Goal: Task Accomplishment & Management: Complete application form

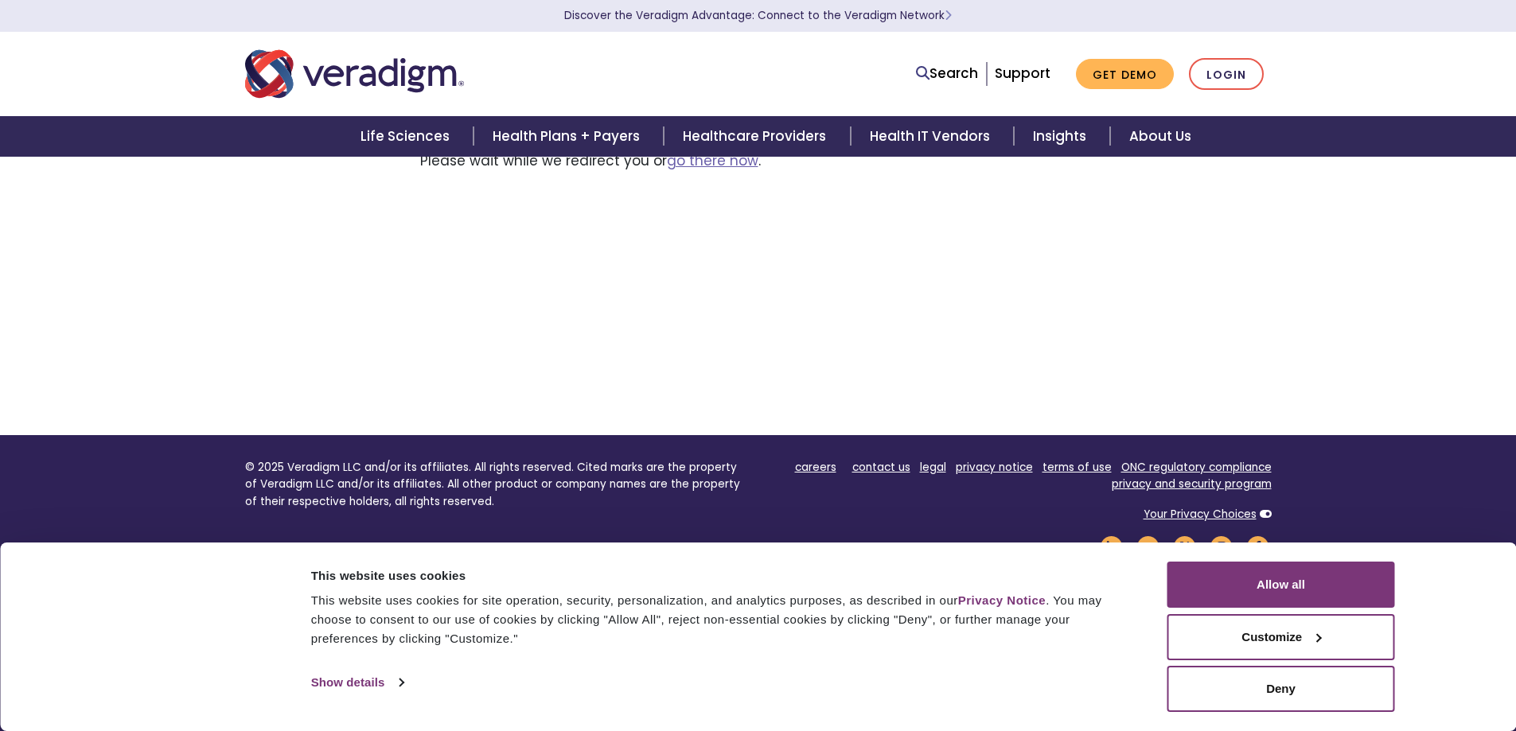
scroll to position [182, 0]
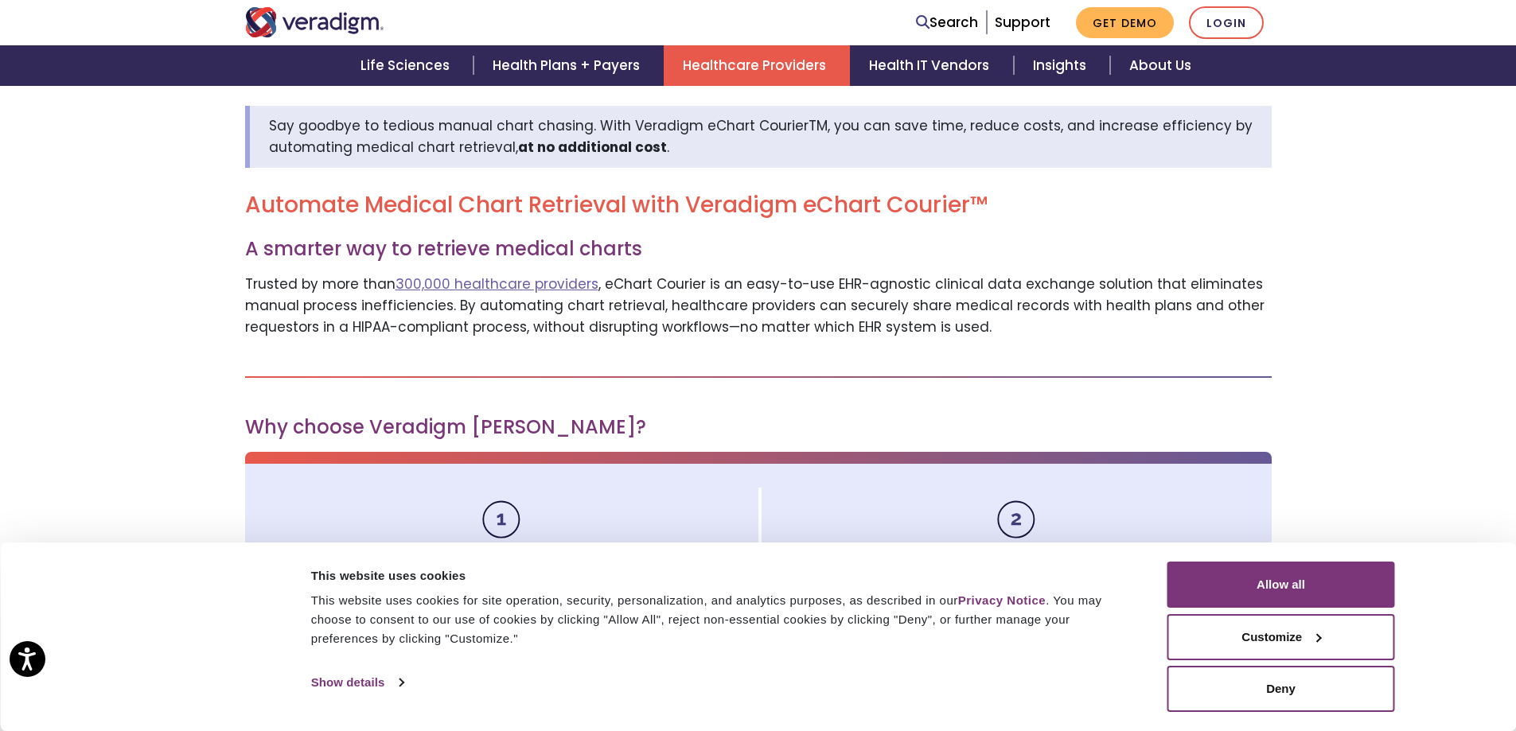
scroll to position [636, 0]
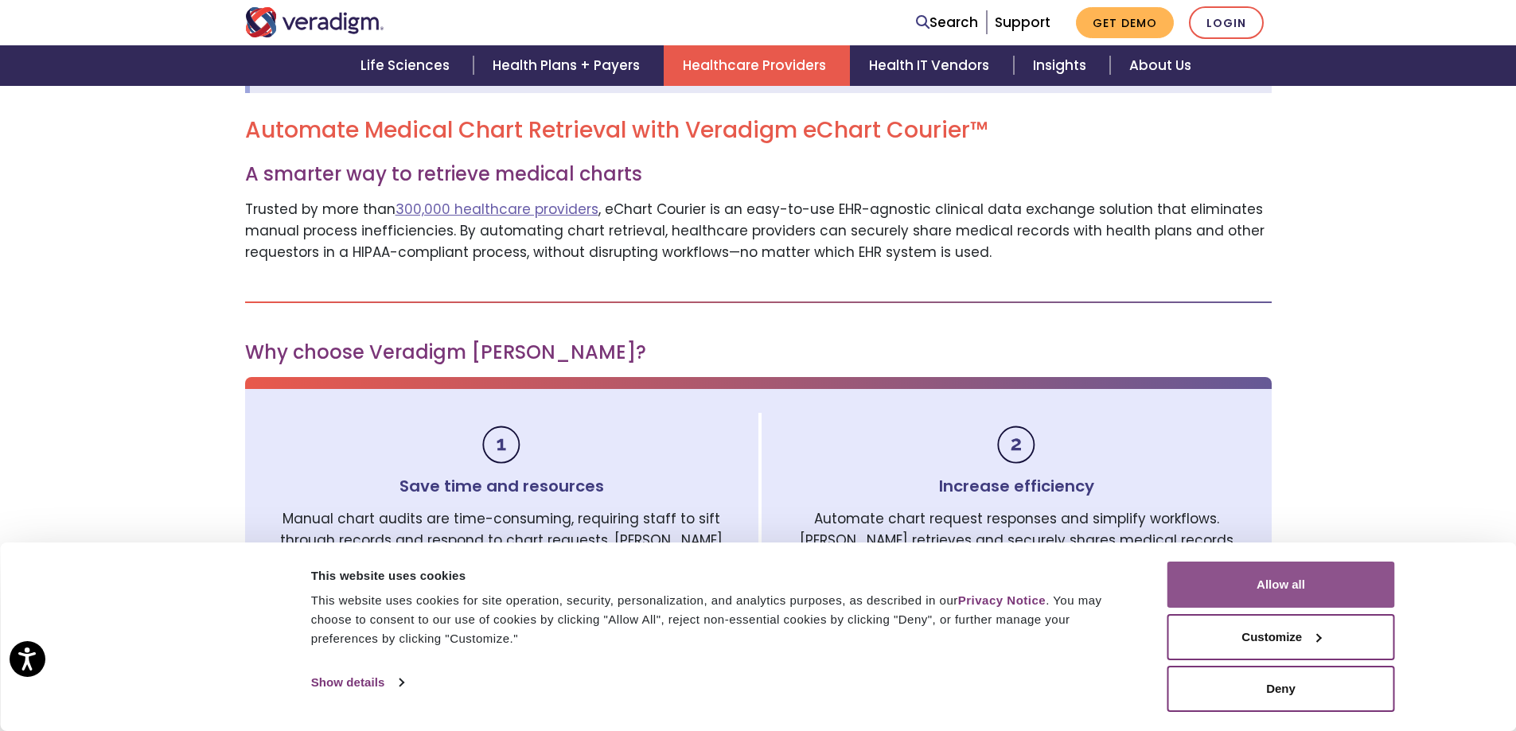
click at [1279, 594] on button "Allow all" at bounding box center [1281, 585] width 228 height 46
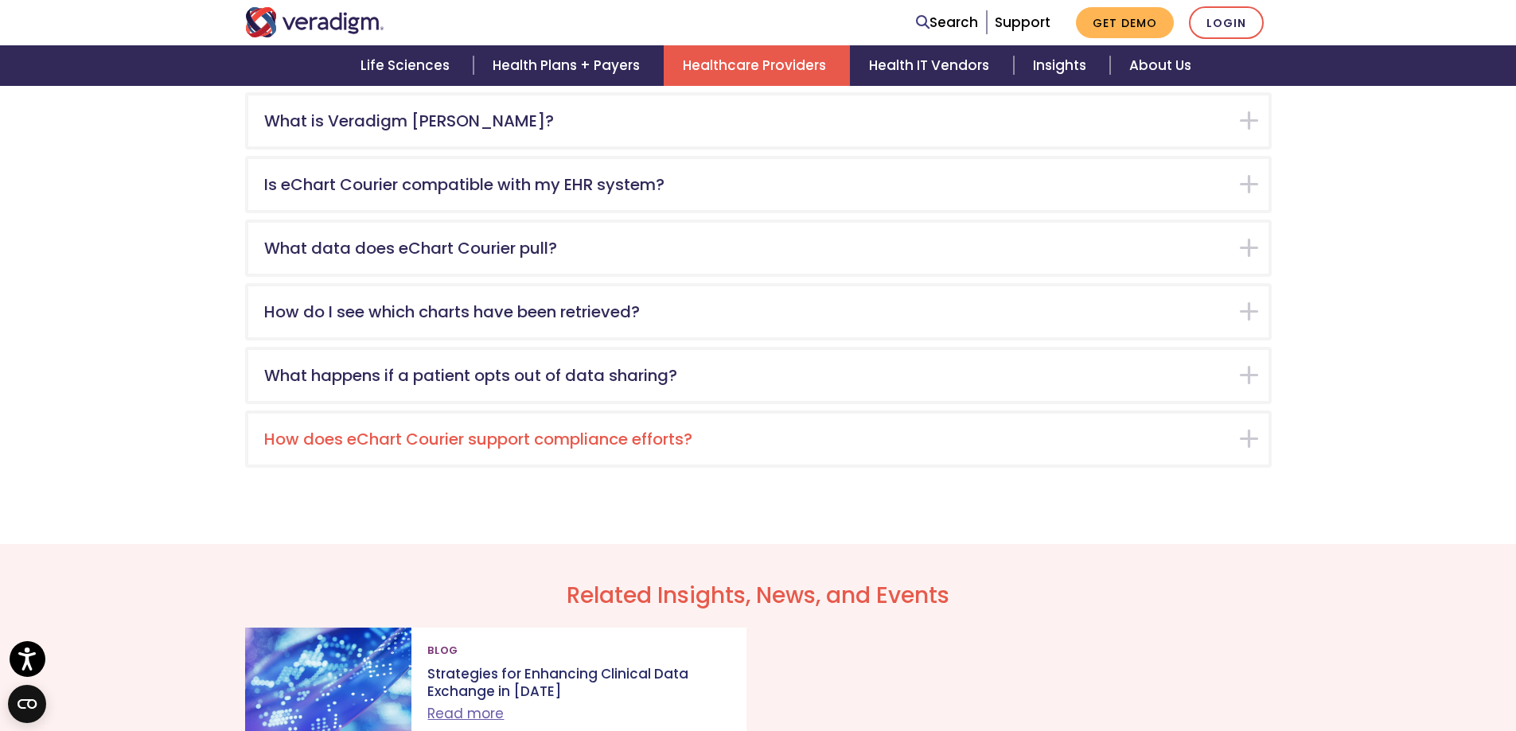
scroll to position [2626, 0]
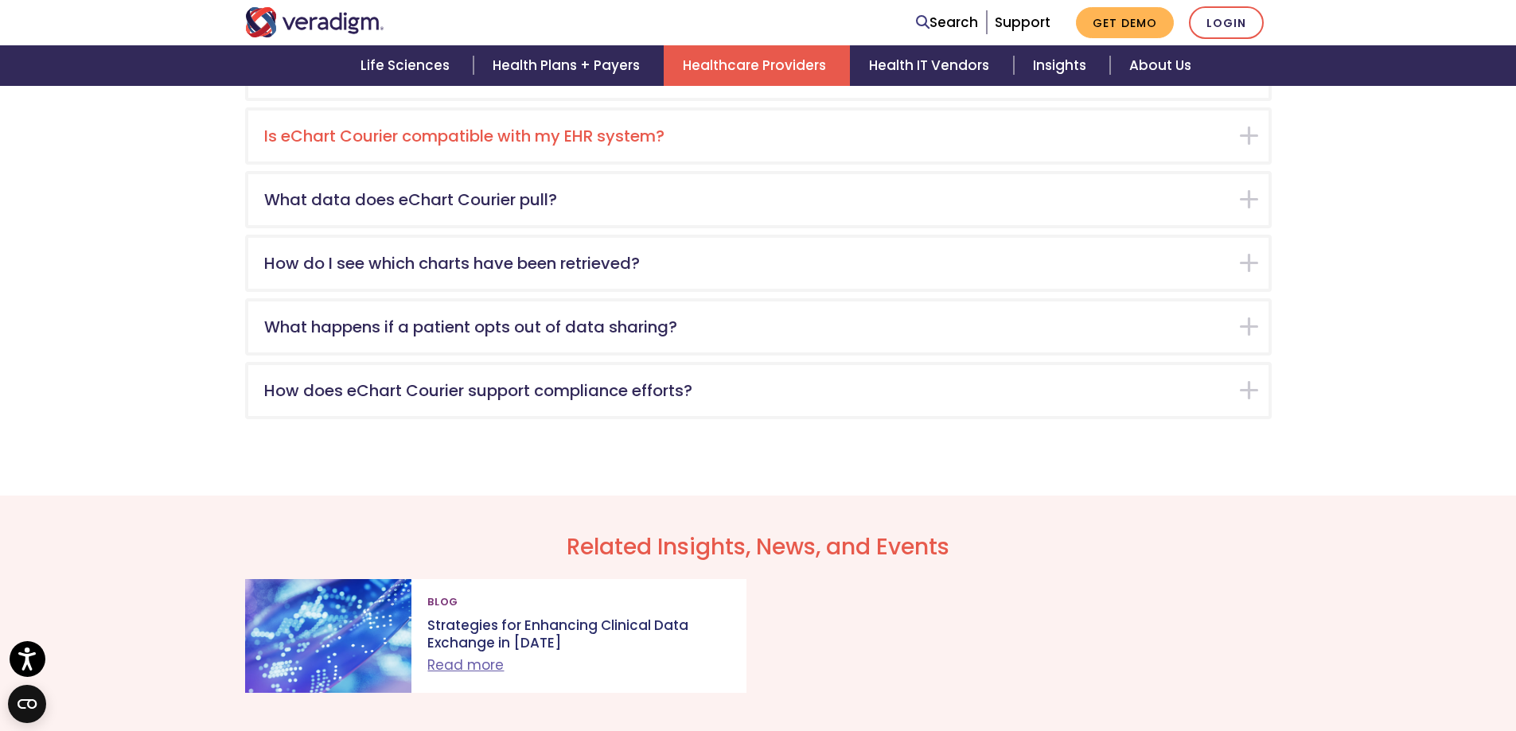
click at [351, 136] on h5 "Is eChart Courier compatible with my EHR system?" at bounding box center [746, 136] width 964 height 19
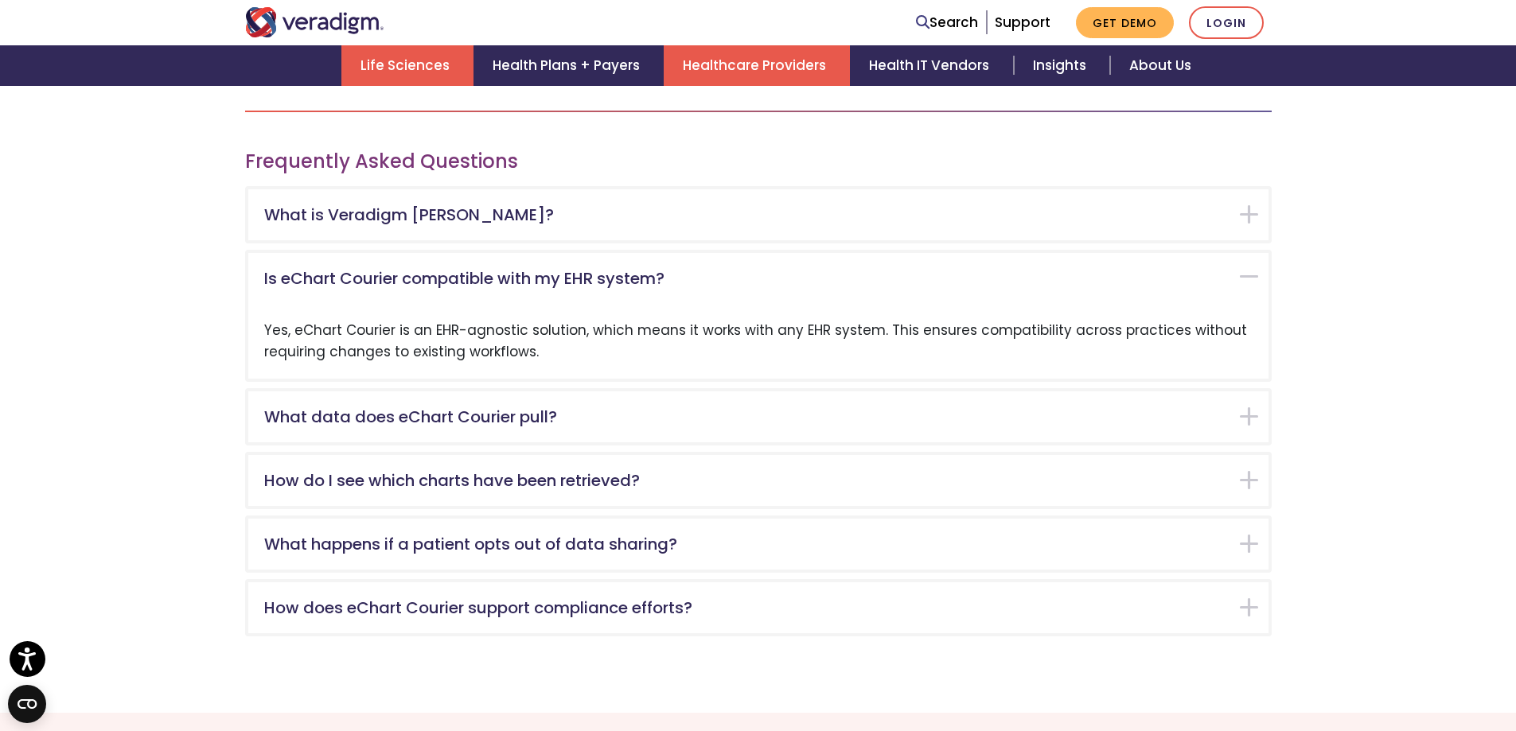
scroll to position [2085, 0]
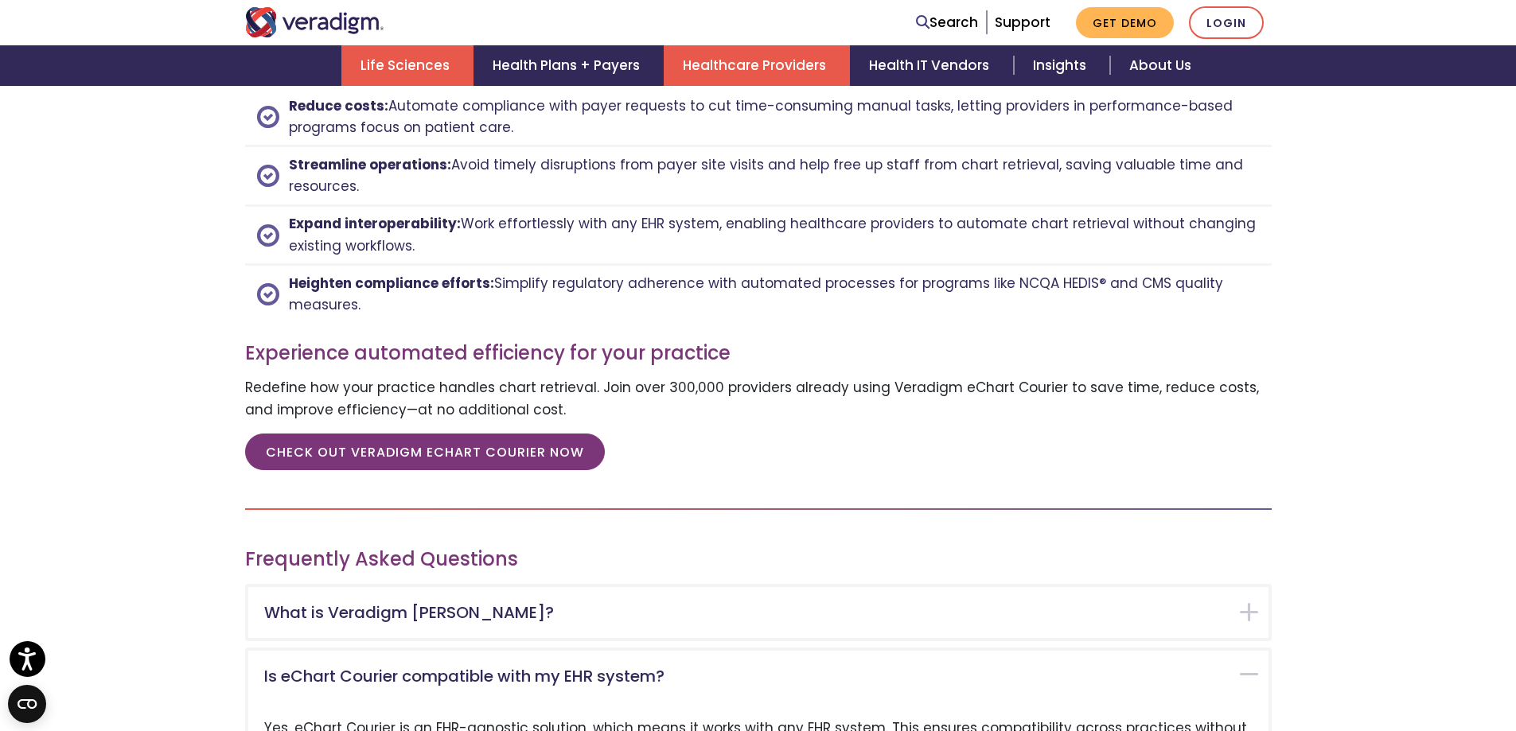
click at [413, 60] on link "Life Sciences" at bounding box center [407, 65] width 132 height 41
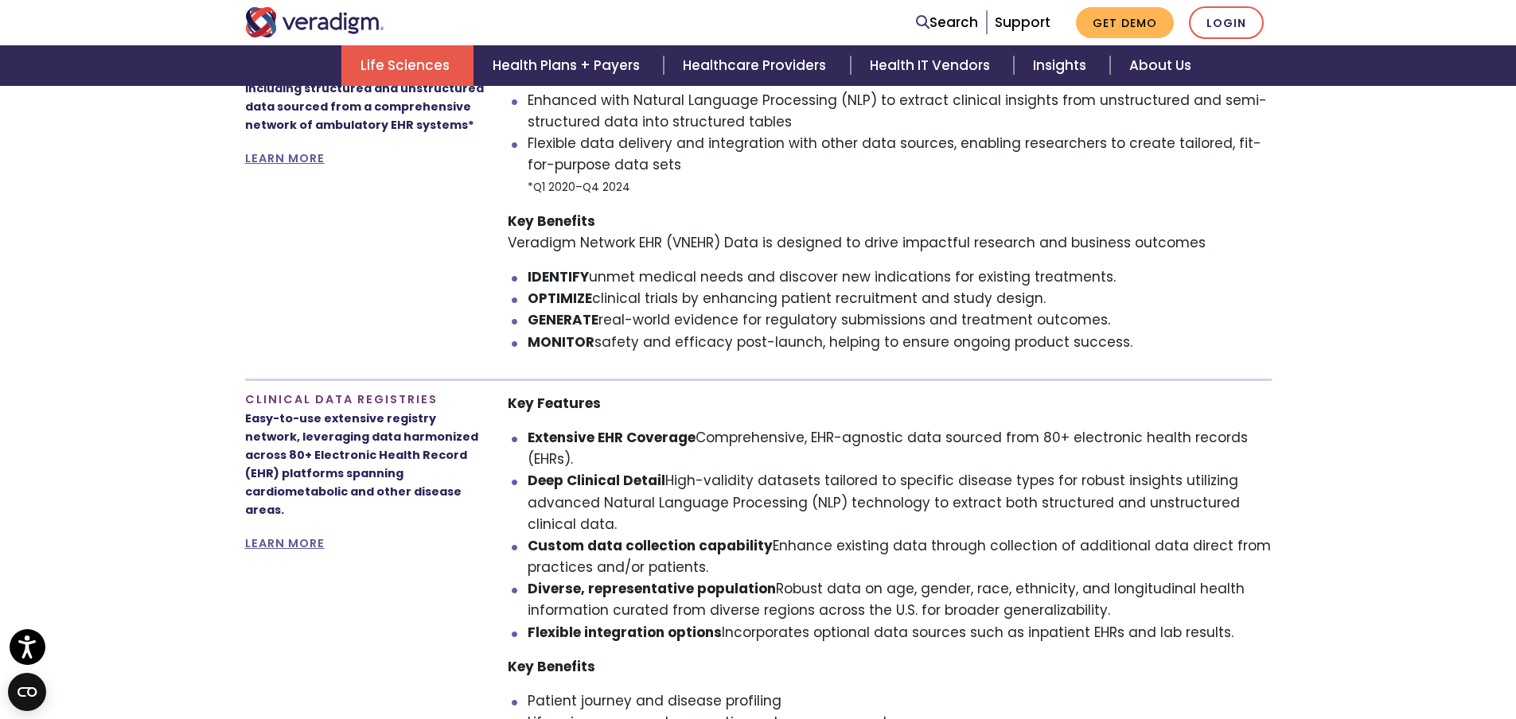
scroll to position [1353, 0]
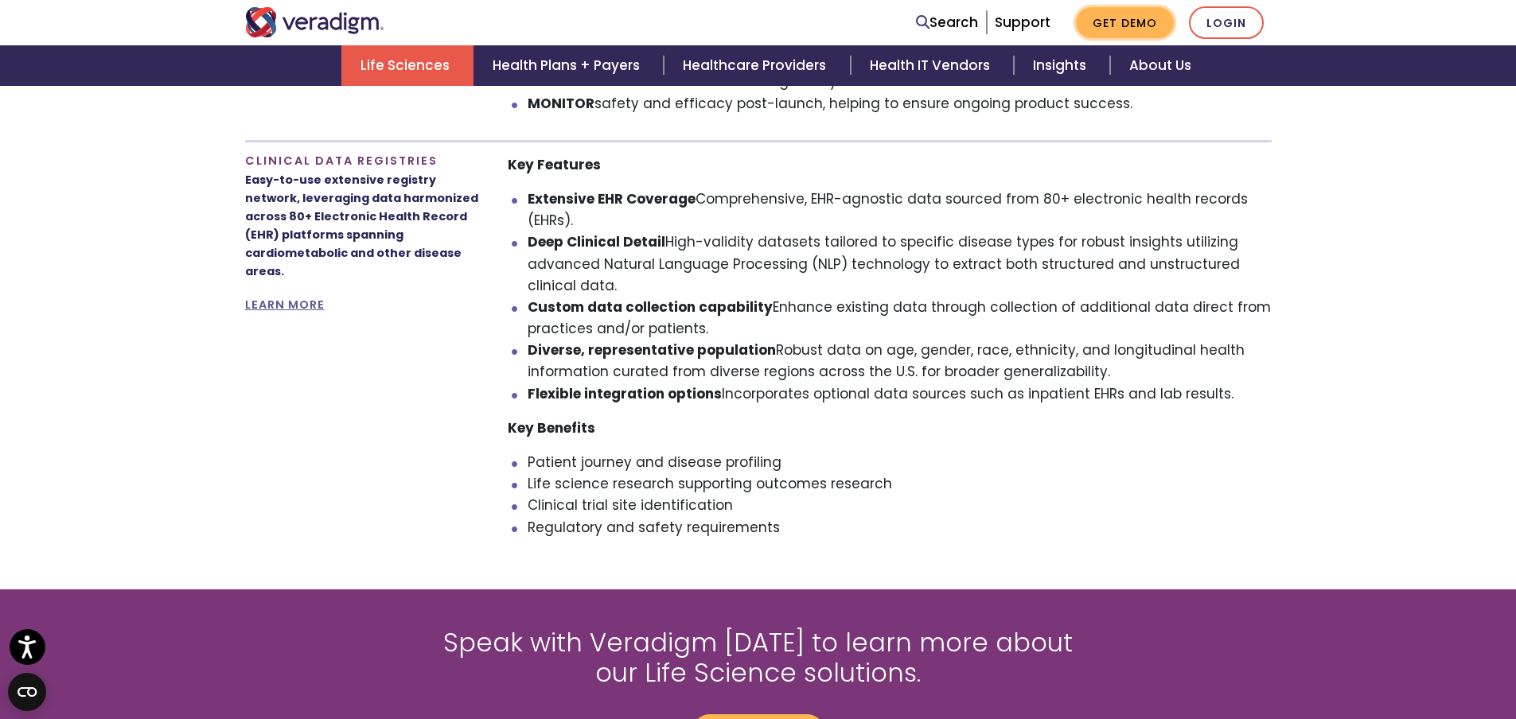
click at [1112, 20] on link "Get Demo" at bounding box center [1125, 22] width 98 height 31
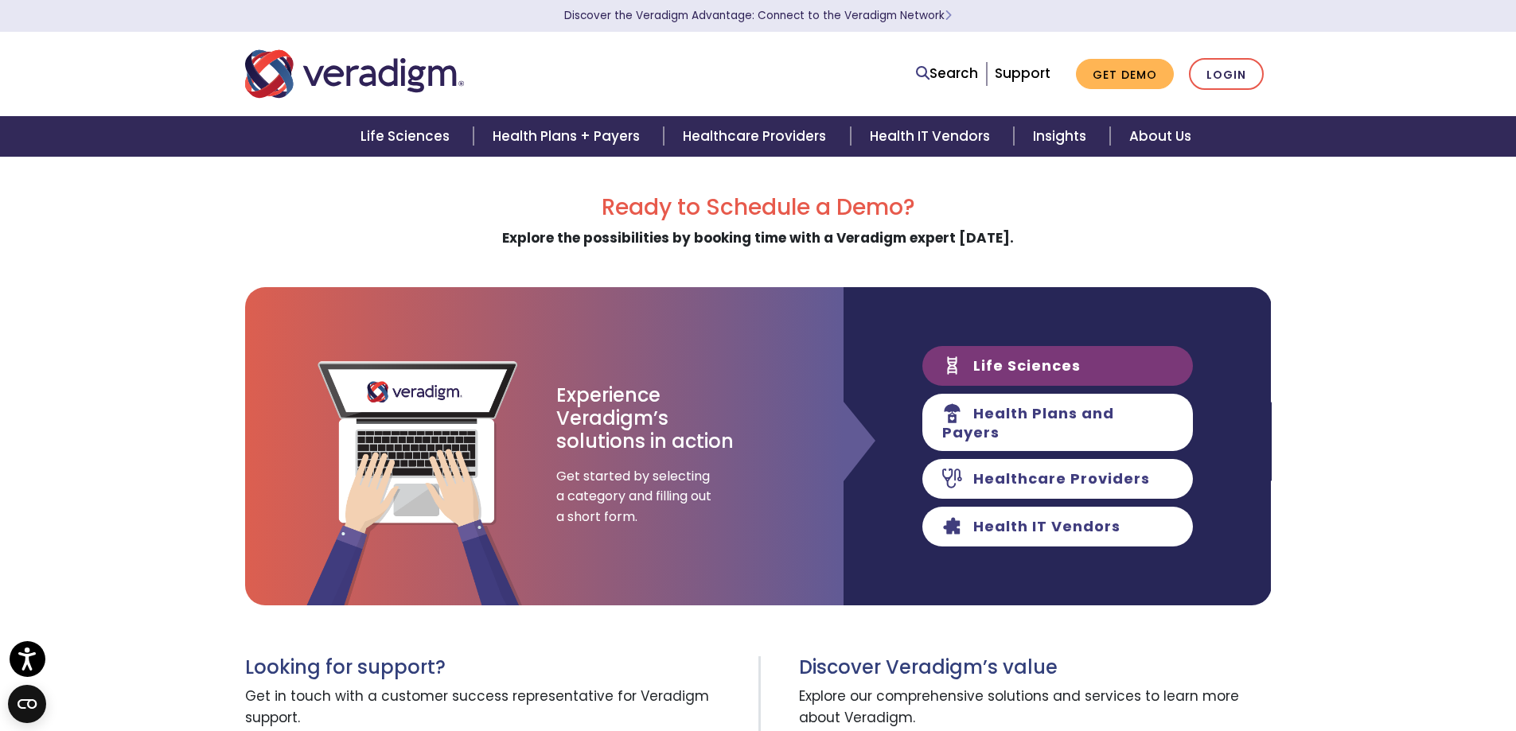
click at [1054, 373] on link "Life Sciences" at bounding box center [1057, 366] width 271 height 40
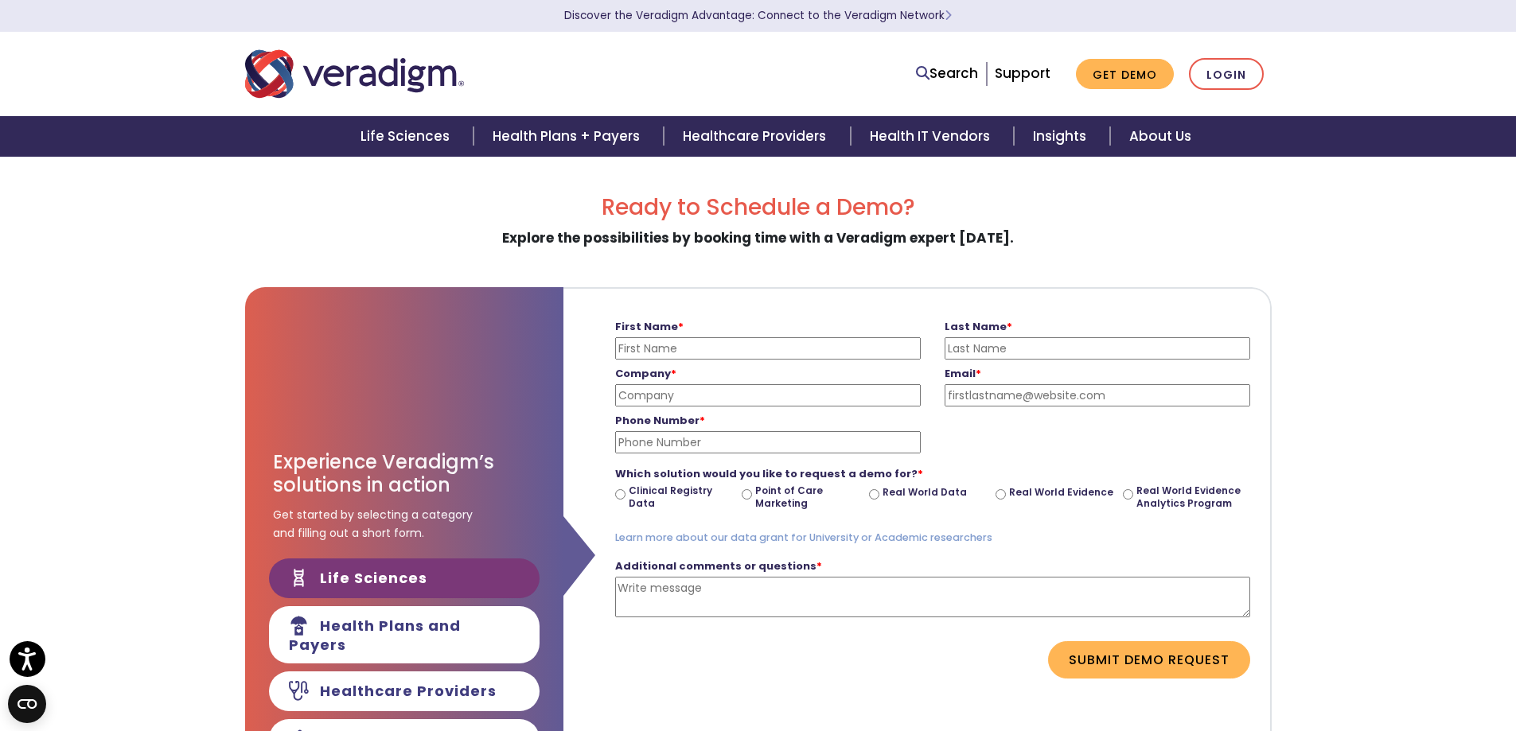
click at [656, 347] on input "First Name *" at bounding box center [768, 348] width 306 height 22
type input "shewly"
type input "Roy Surjoo"
type input "shewlyroysurjoo@gmail.com"
type input "4076751137"
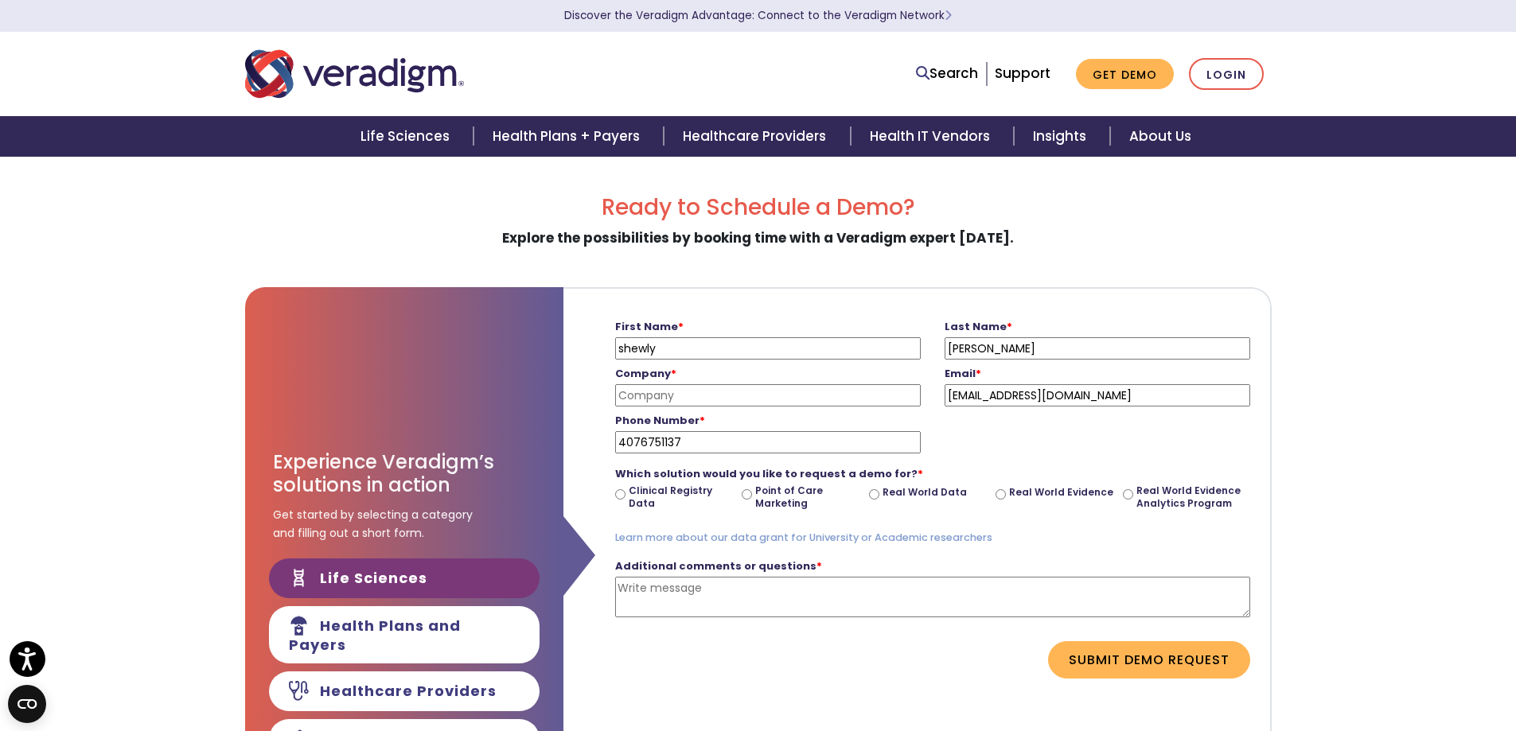
click at [623, 493] on input "Clinical Registry Data" at bounding box center [620, 494] width 10 height 10
radio input "true"
click at [1112, 662] on button "Submit Demo Request" at bounding box center [1149, 659] width 202 height 37
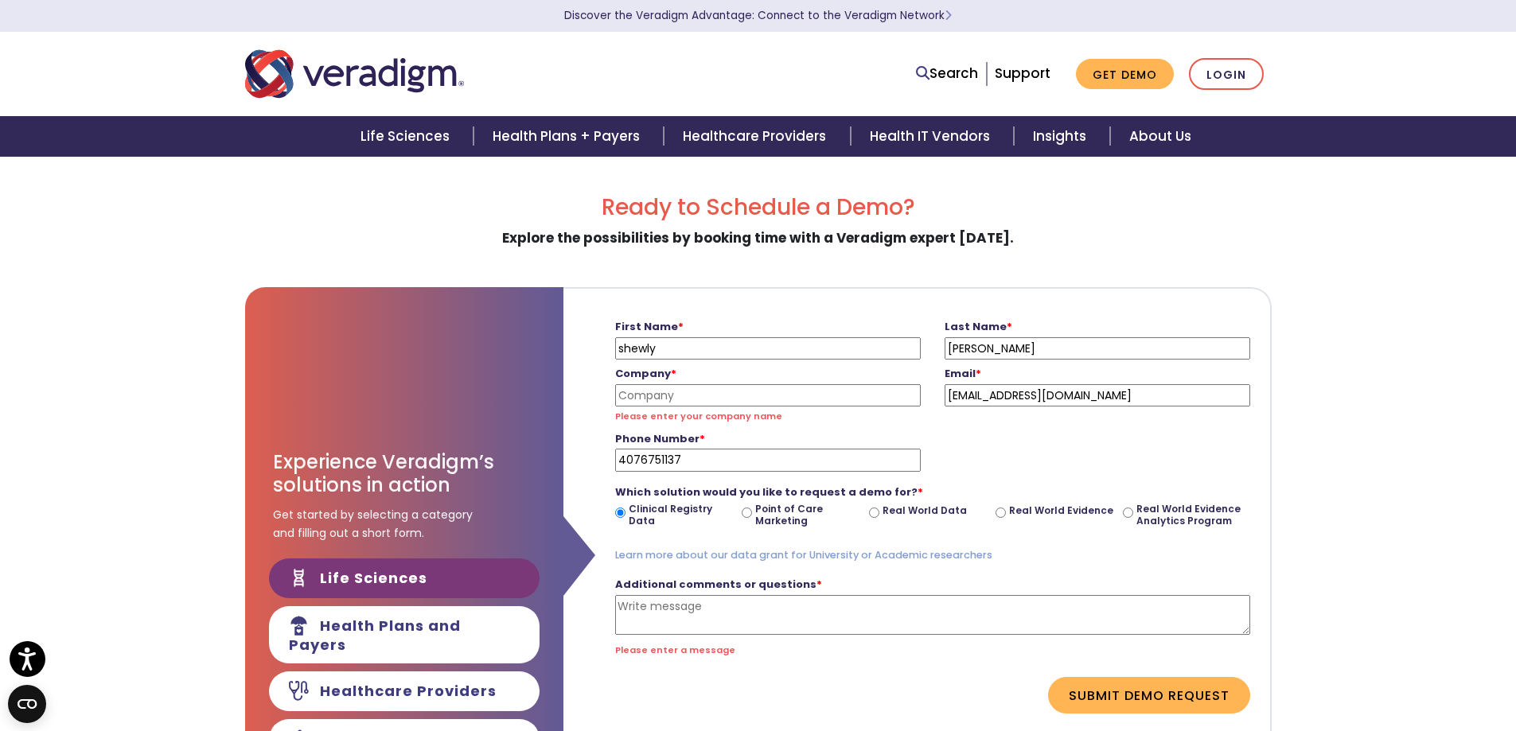
click at [648, 394] on input "Company *" at bounding box center [768, 395] width 306 height 22
type input "FHCA"
click at [653, 613] on textarea "Additional comments or questions *" at bounding box center [932, 615] width 635 height 41
